Goal: Task Accomplishment & Management: Manage account settings

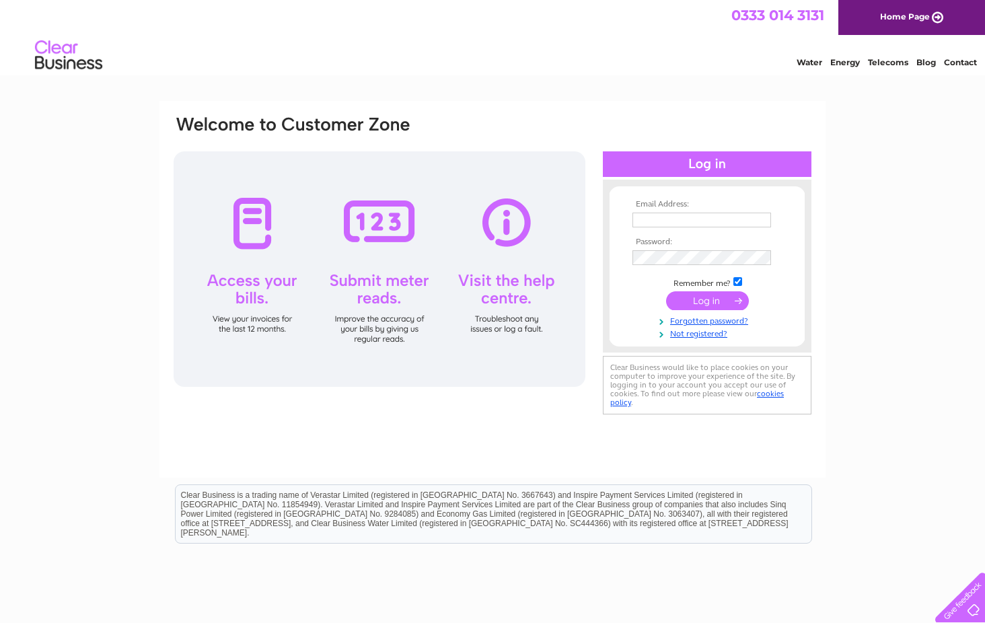
type input "robert.flatman@charles-stamper.com"
click at [717, 298] on input "submit" at bounding box center [707, 300] width 83 height 19
click at [739, 301] on input "submit" at bounding box center [707, 300] width 83 height 19
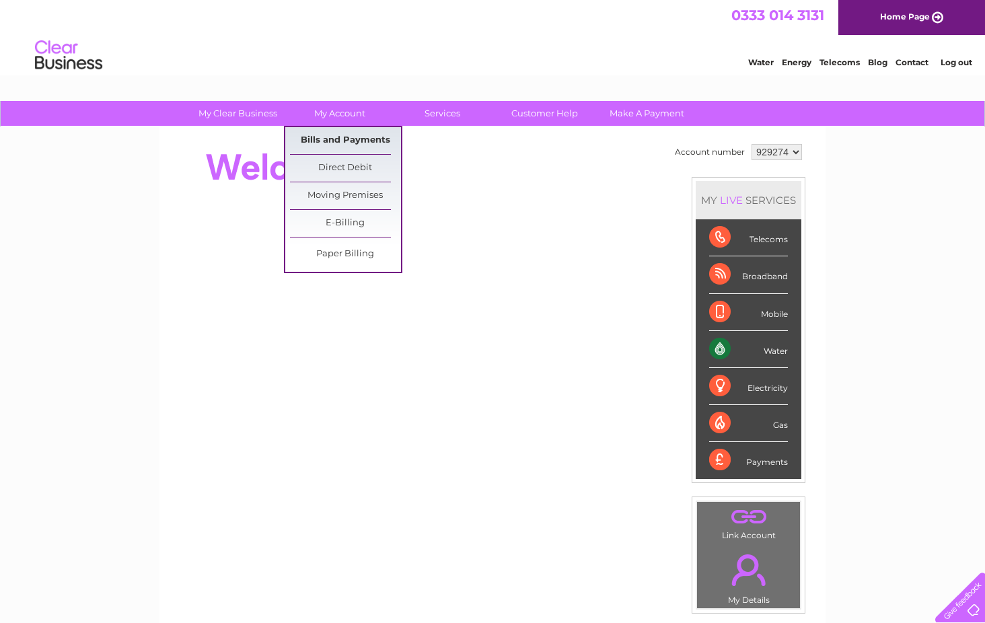
click at [363, 141] on link "Bills and Payments" at bounding box center [345, 140] width 111 height 27
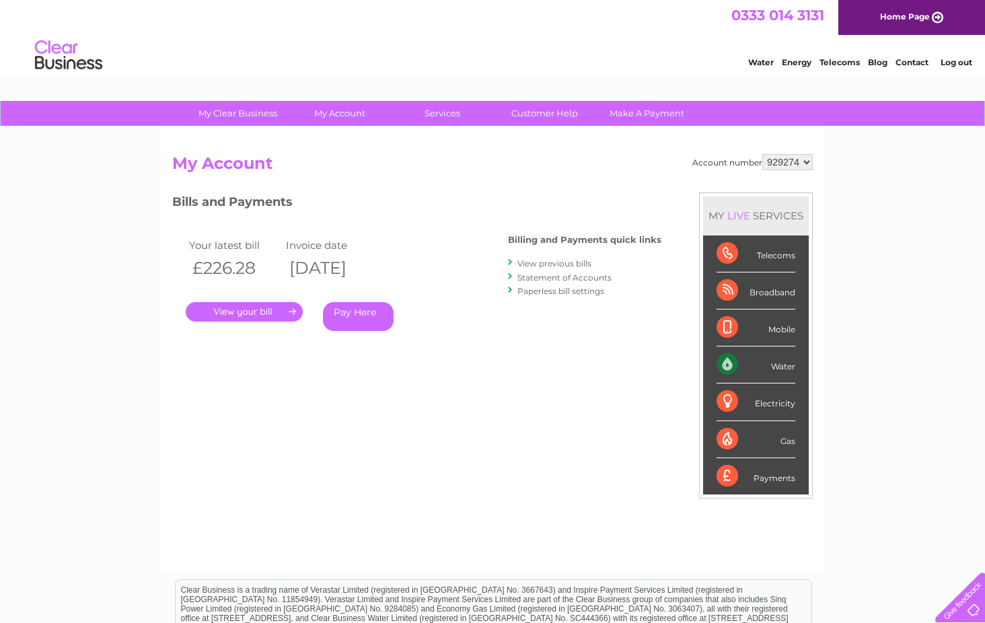
click at [290, 311] on link "." at bounding box center [244, 312] width 117 height 20
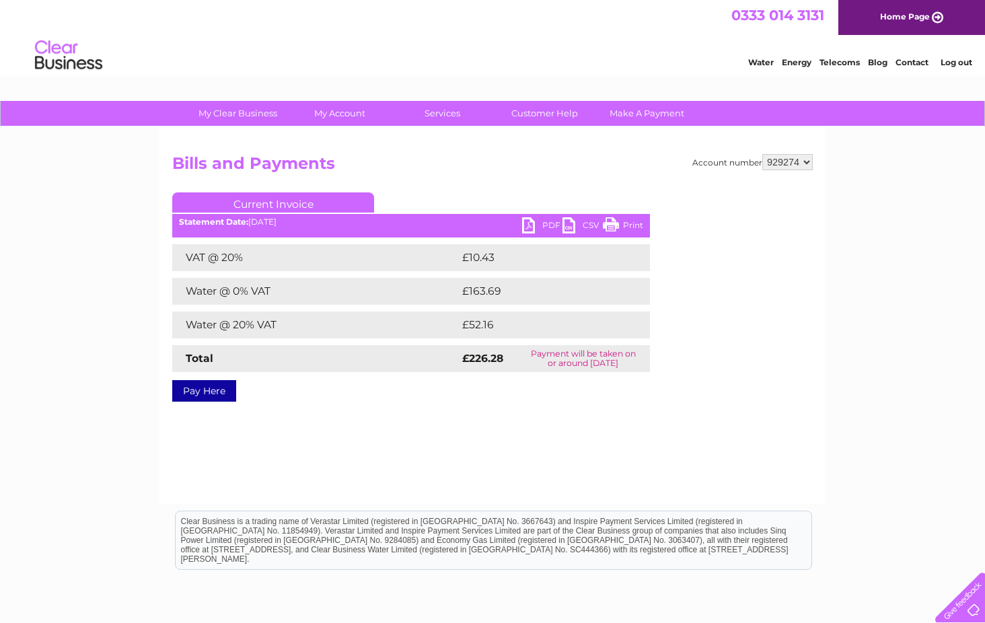
click at [530, 223] on link "PDF" at bounding box center [542, 227] width 40 height 20
drag, startPoint x: 513, startPoint y: 174, endPoint x: 656, endPoint y: 104, distance: 159.5
click at [515, 166] on h2 "Bills and Payments" at bounding box center [492, 167] width 640 height 26
